Goal: Task Accomplishment & Management: Manage account settings

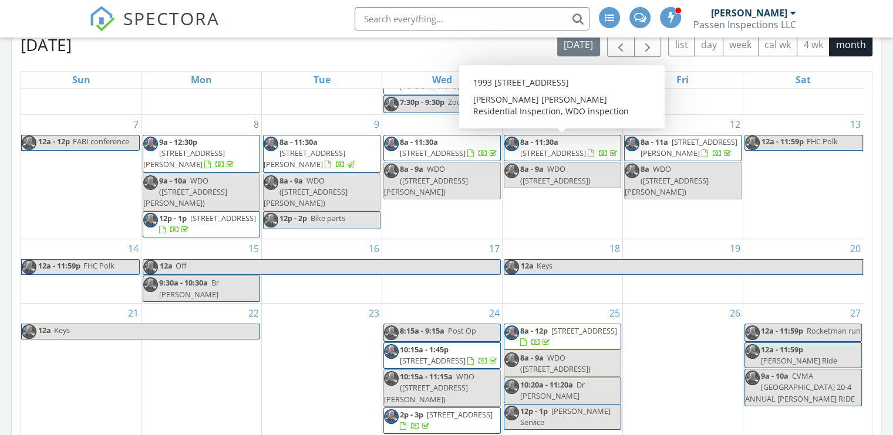
scroll to position [53, 0]
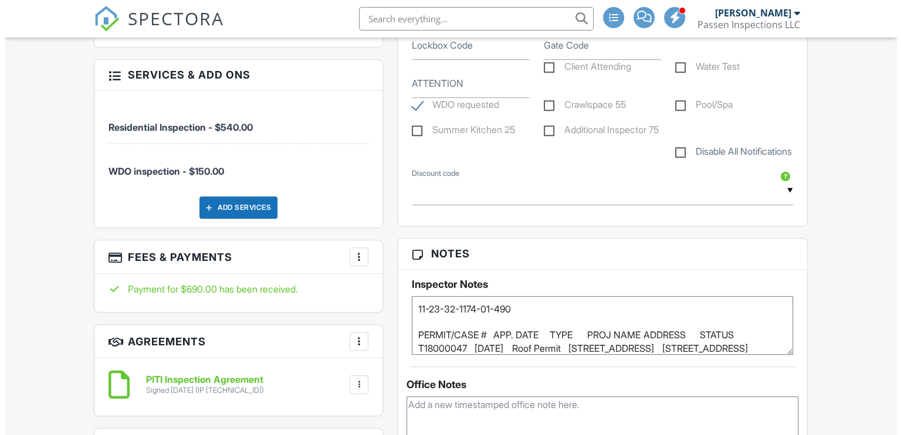
scroll to position [704, 0]
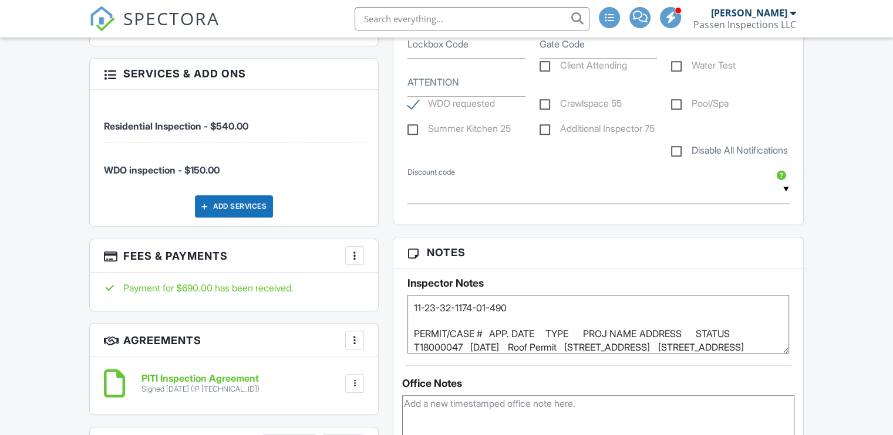
click at [221, 198] on div "Add Services" at bounding box center [234, 206] width 78 height 22
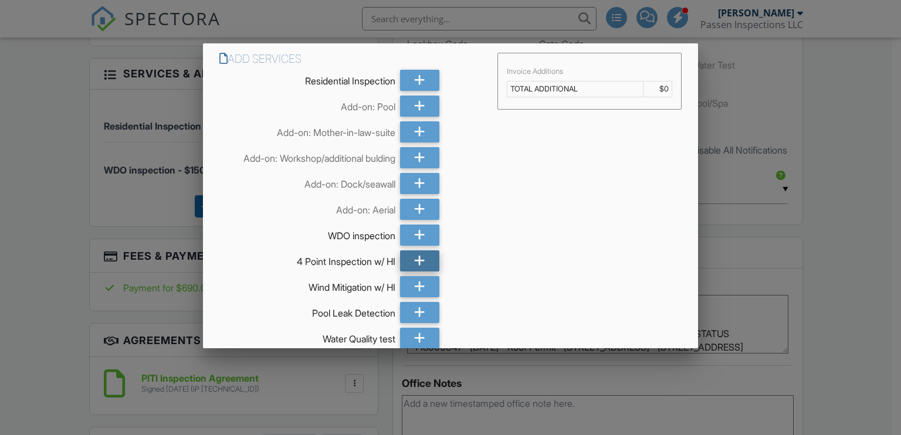
click at [420, 258] on icon at bounding box center [419, 261] width 11 height 21
click at [414, 282] on icon at bounding box center [419, 286] width 11 height 21
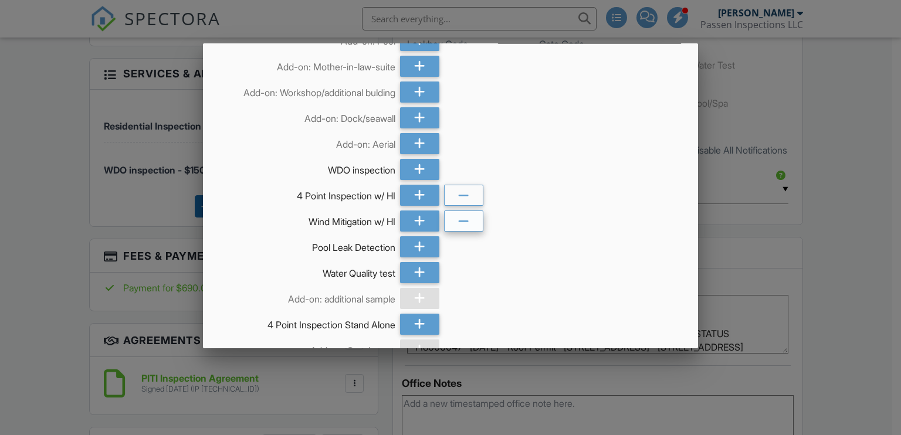
scroll to position [646, 0]
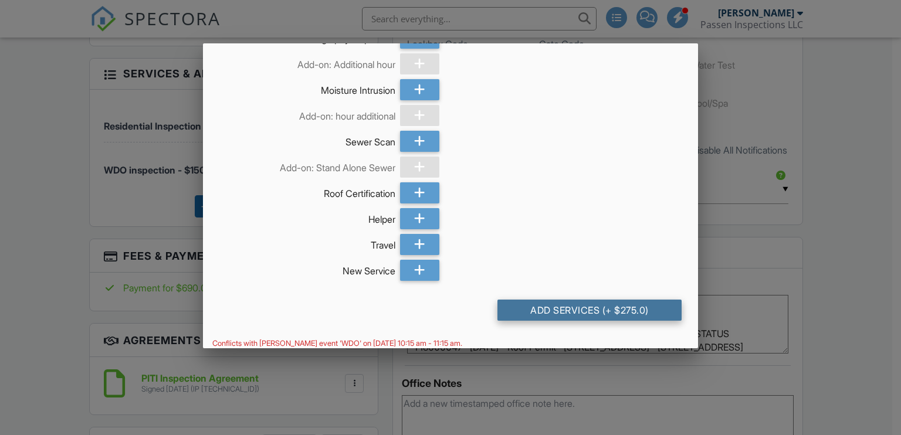
click at [575, 316] on div "Add Services (+ $275.0)" at bounding box center [590, 310] width 185 height 21
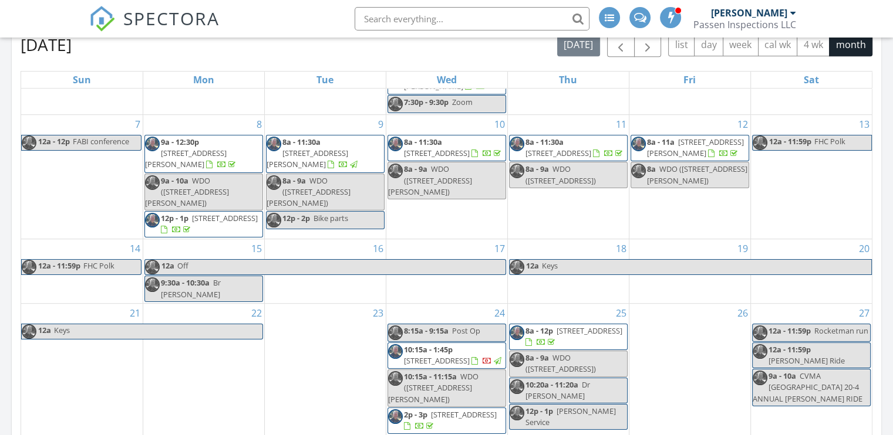
scroll to position [53, 0]
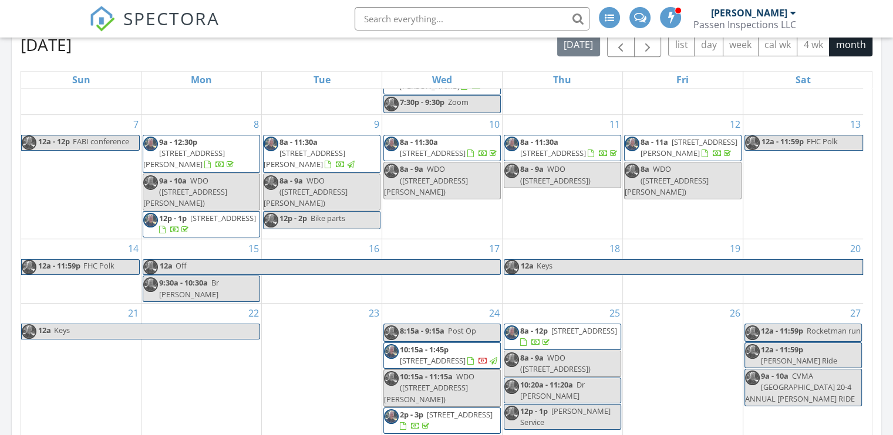
click at [551, 326] on span "10208 SE 170 Pl, SUMMERFIELD 34491" at bounding box center [584, 331] width 66 height 11
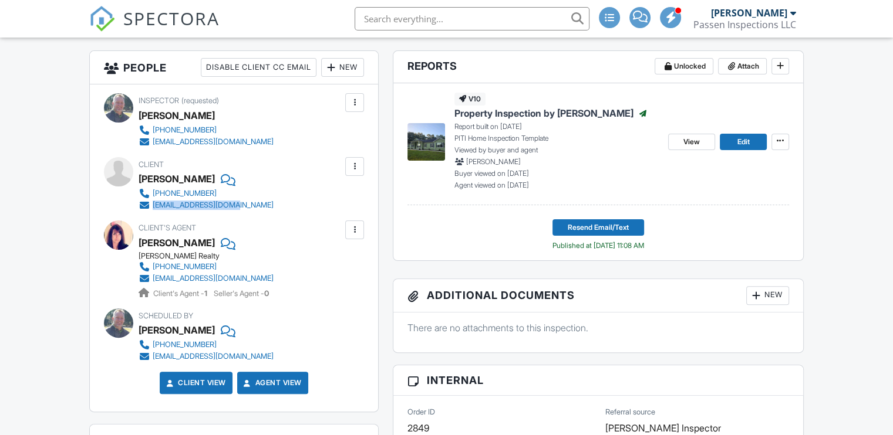
drag, startPoint x: 270, startPoint y: 204, endPoint x: 155, endPoint y: 206, distance: 115.0
click at [153, 205] on div "Client [PERSON_NAME] [PHONE_NUMBER] [EMAIL_ADDRESS][DOMAIN_NAME]" at bounding box center [233, 184] width 191 height 54
copy div "[EMAIL_ADDRESS][DOMAIN_NAME]"
